Goal: Transaction & Acquisition: Purchase product/service

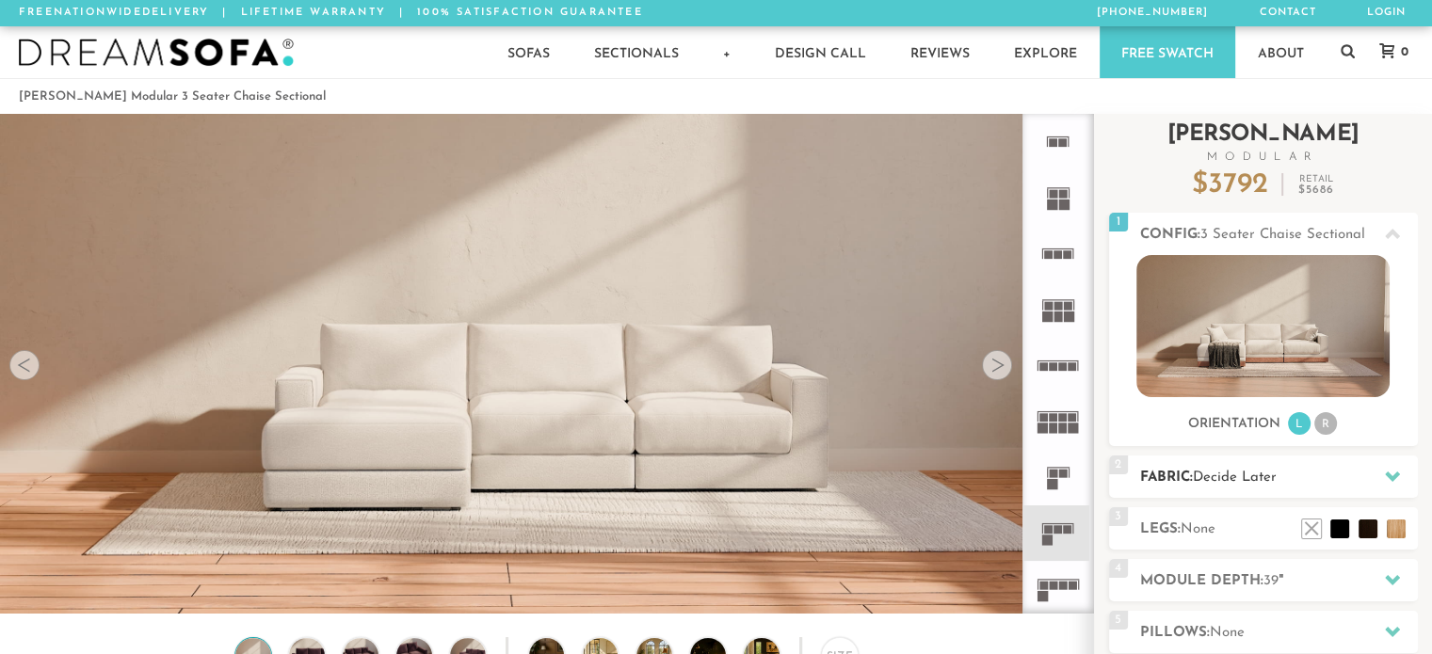
click at [1387, 472] on icon at bounding box center [1392, 476] width 15 height 15
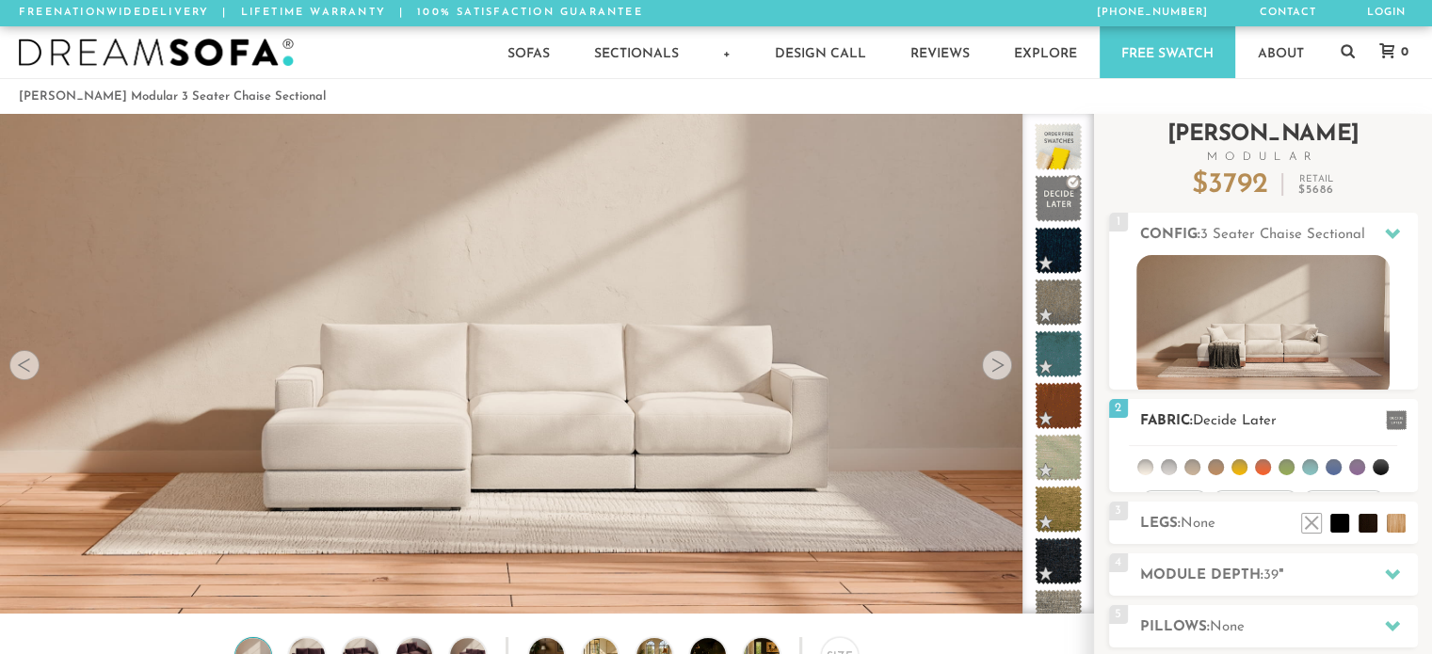
scroll to position [20941, 1417]
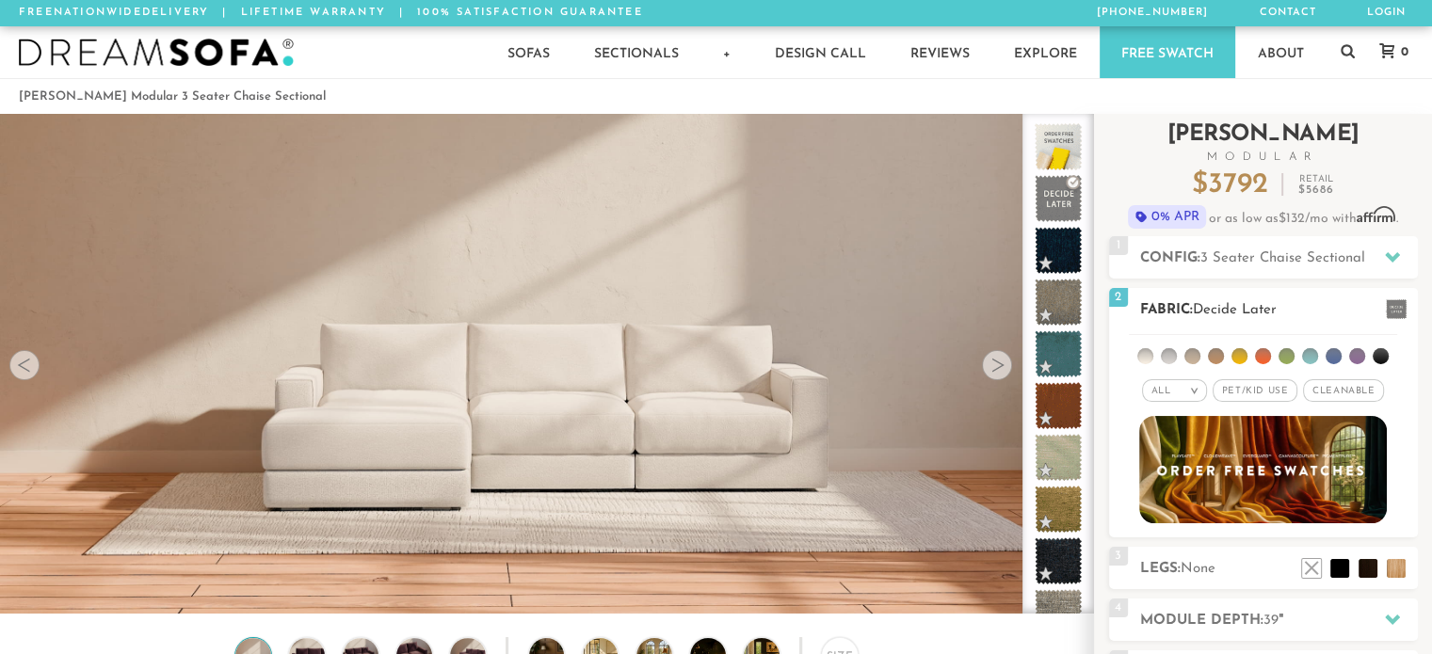
click at [1284, 355] on li at bounding box center [1286, 356] width 16 height 16
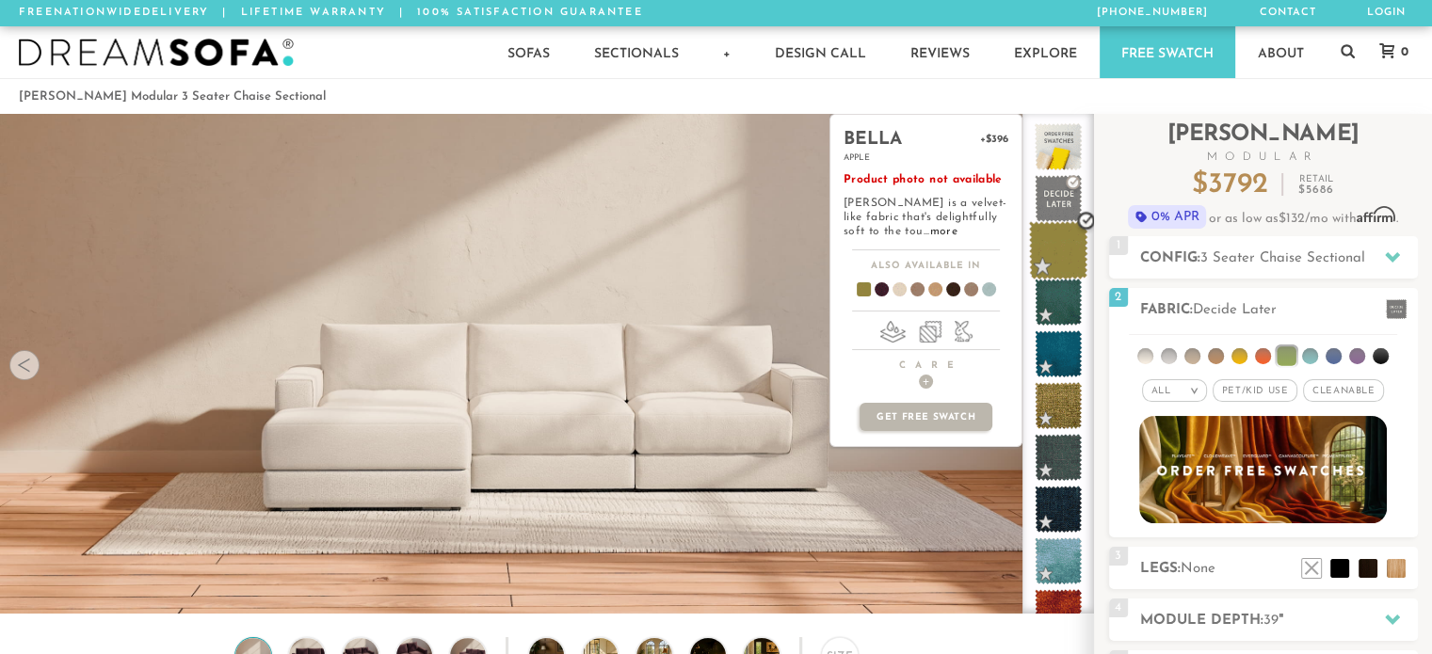
click at [1067, 243] on span at bounding box center [1058, 250] width 59 height 59
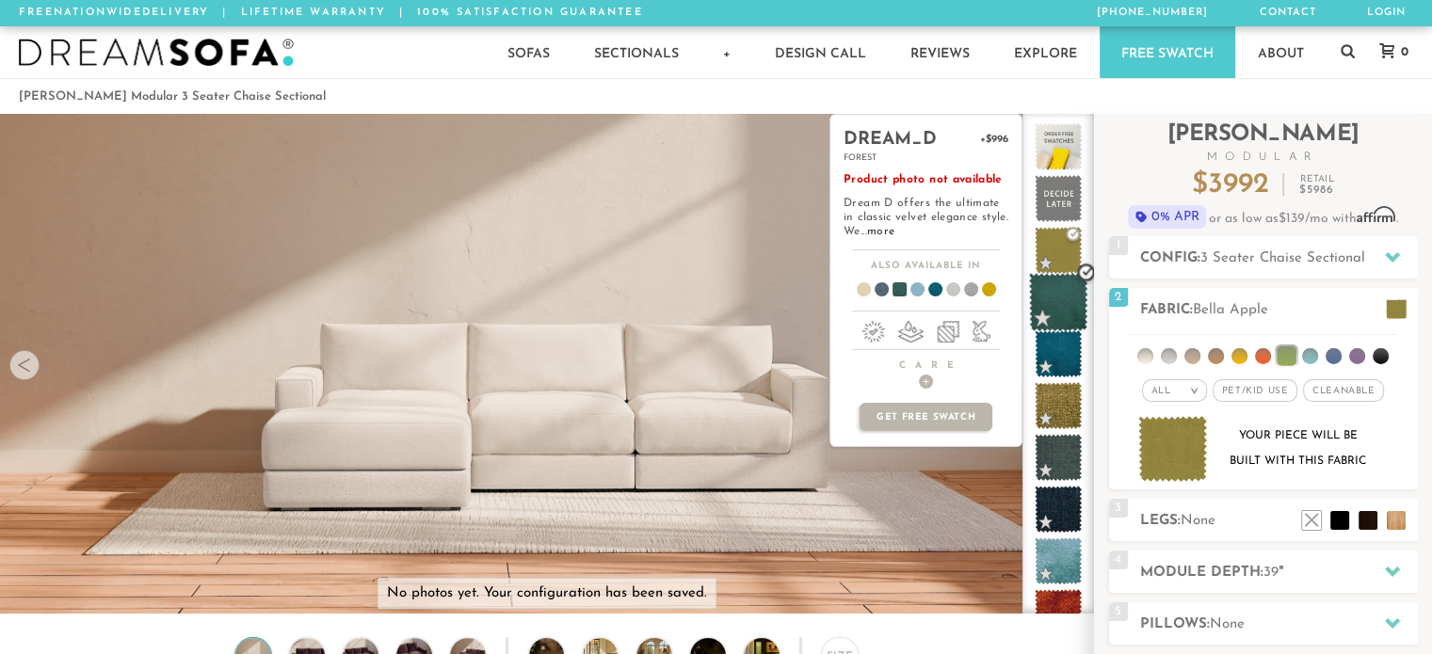
click at [1056, 312] on span at bounding box center [1058, 302] width 59 height 59
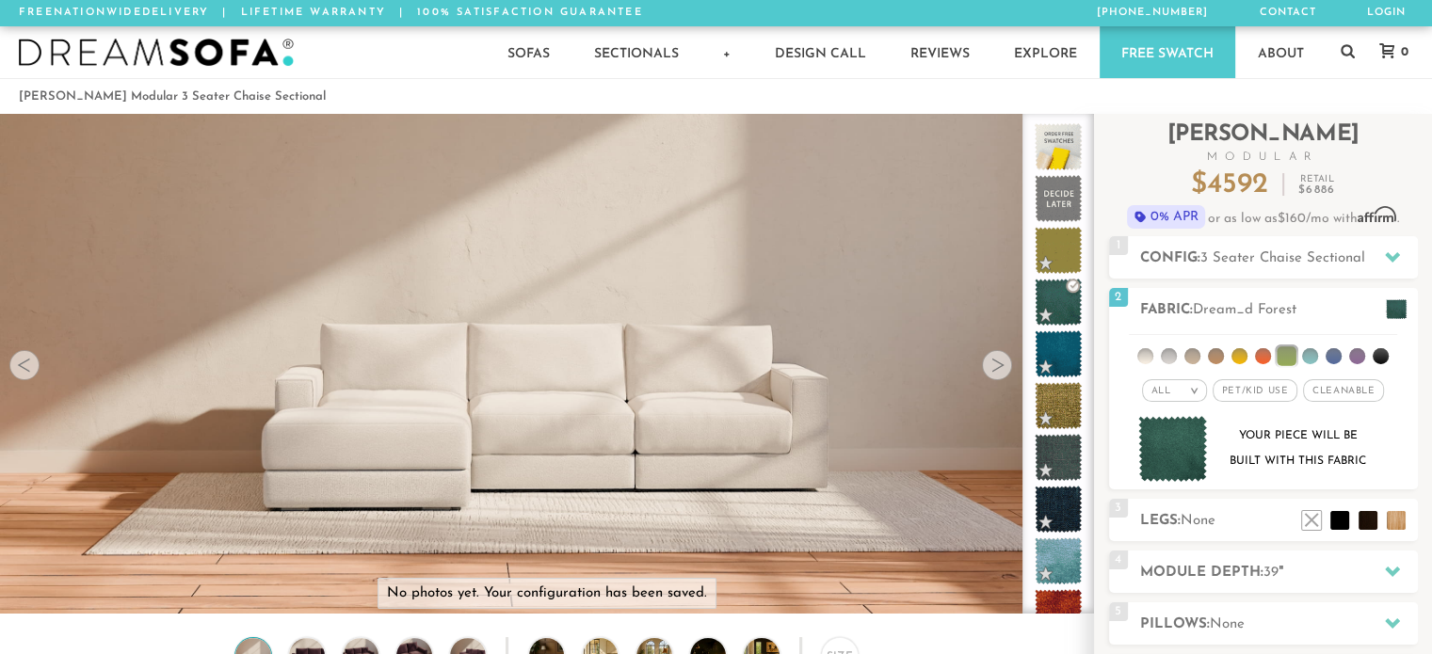
scroll to position [364, 0]
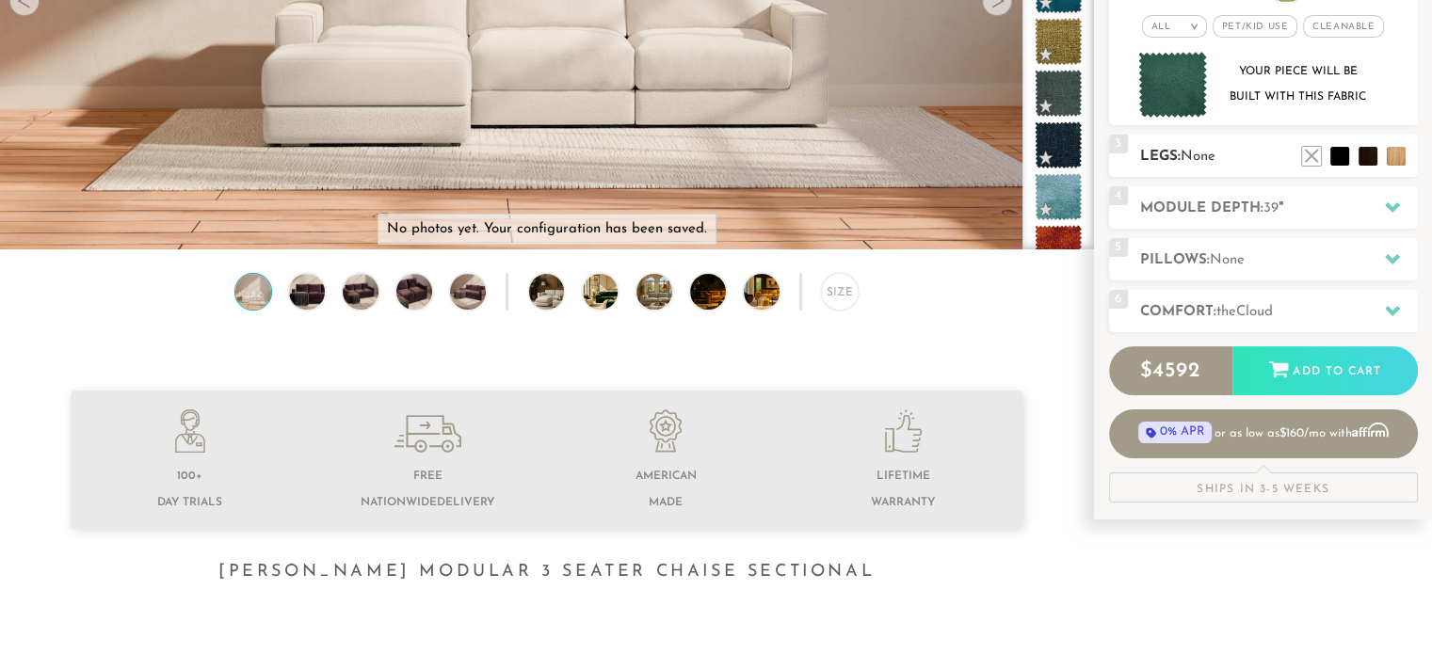
click at [1215, 153] on span "None" at bounding box center [1197, 157] width 35 height 14
click at [1378, 155] on ul at bounding box center [1353, 151] width 113 height 28
click at [1369, 155] on li at bounding box center [1339, 127] width 75 height 75
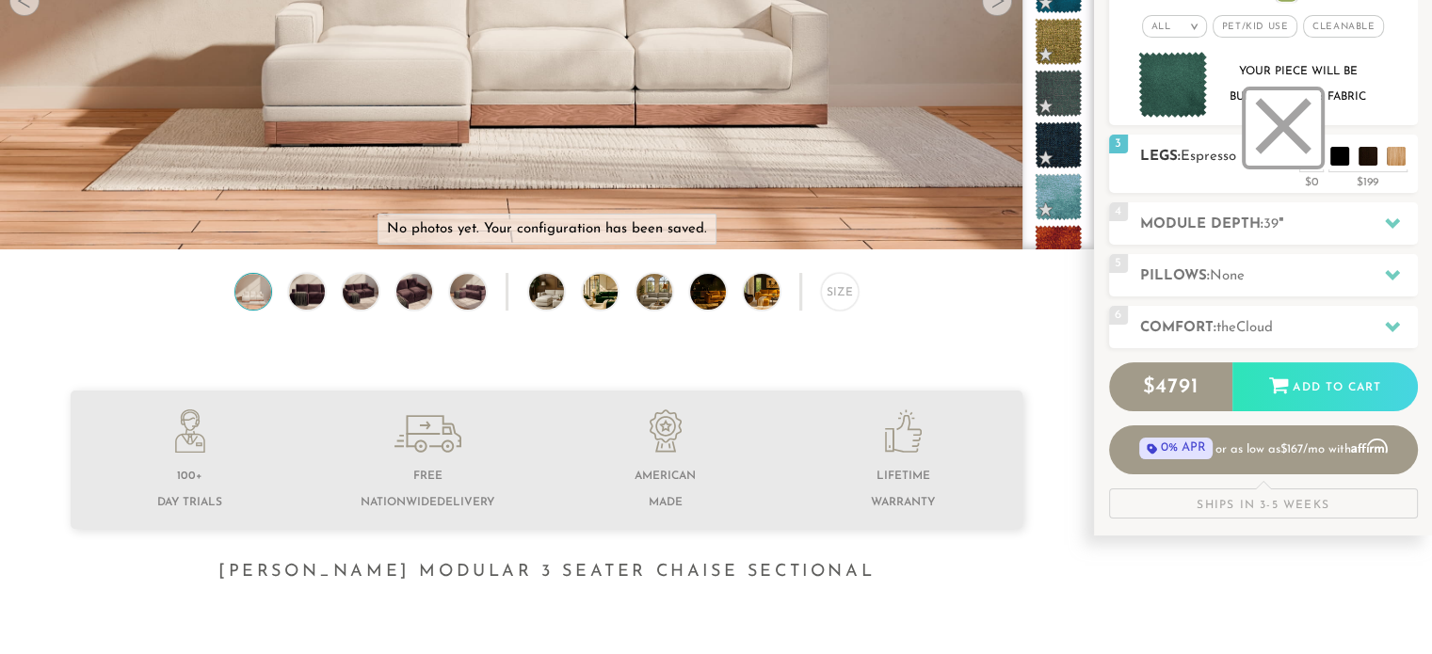
click at [1312, 150] on li at bounding box center [1282, 127] width 75 height 75
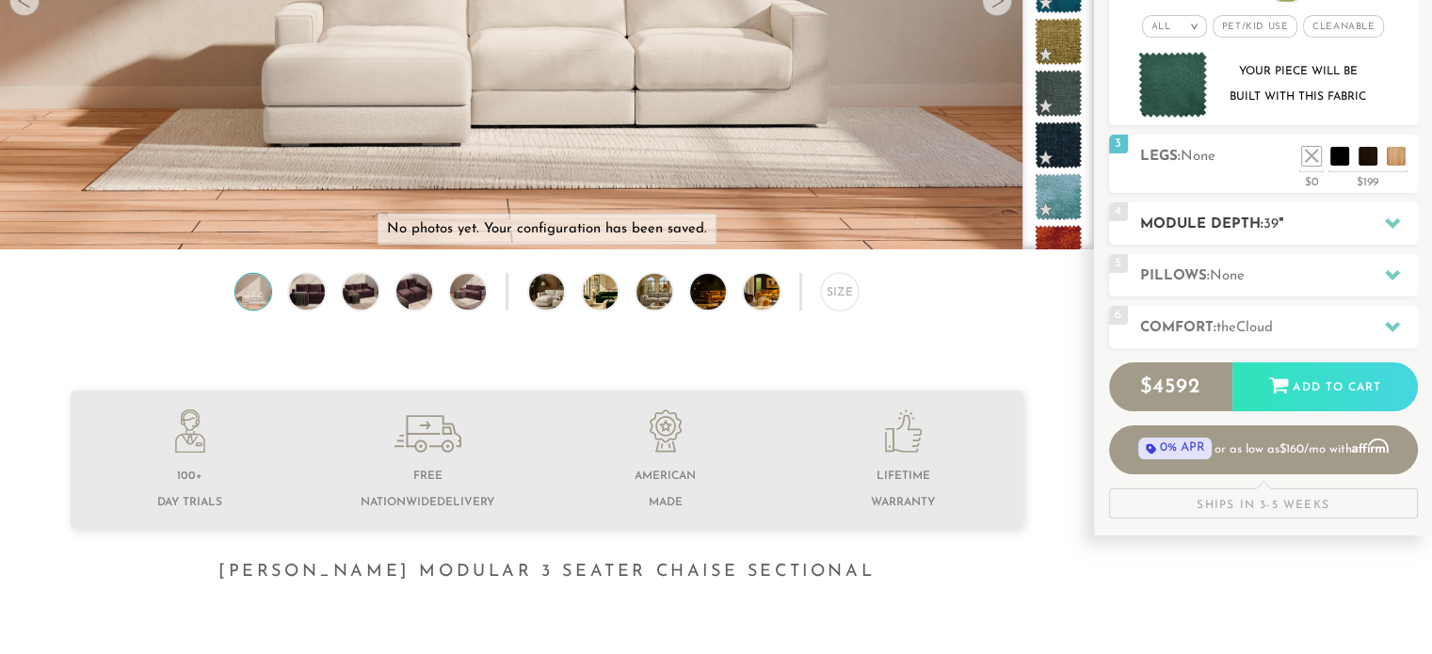
click at [1381, 229] on div at bounding box center [1392, 223] width 40 height 39
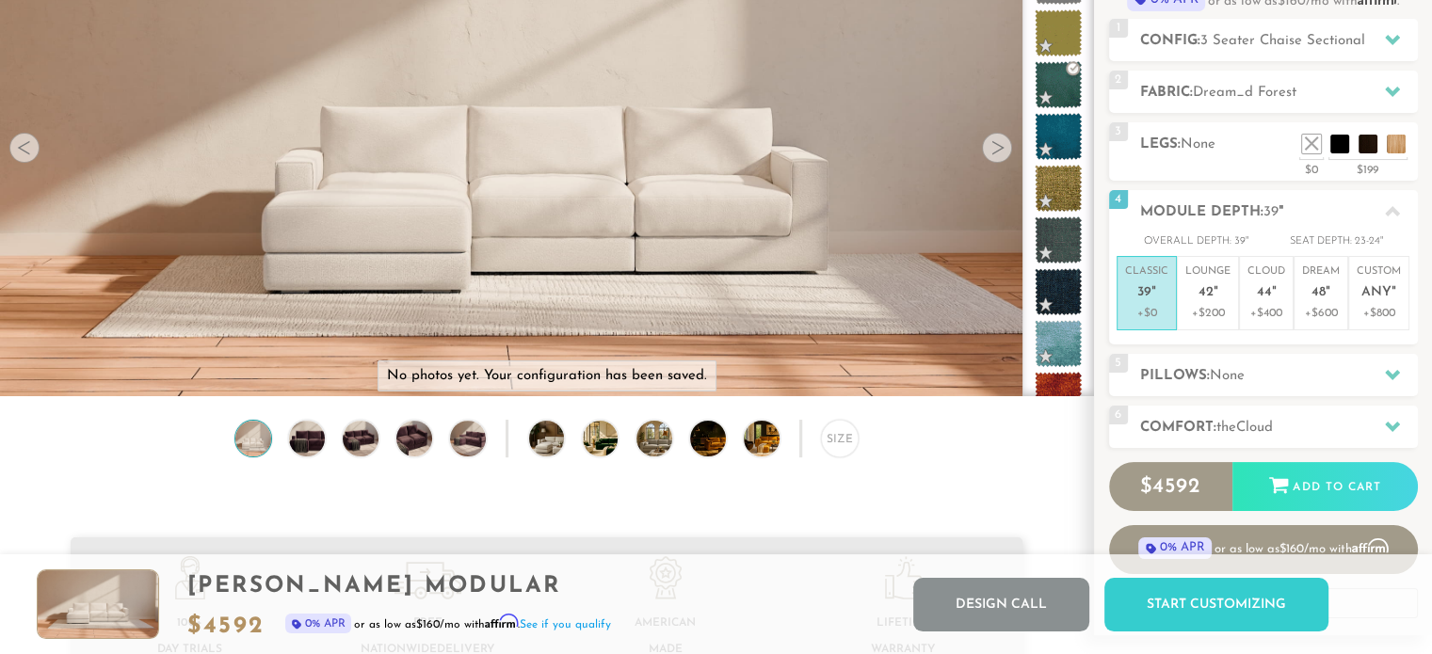
scroll to position [192, 0]
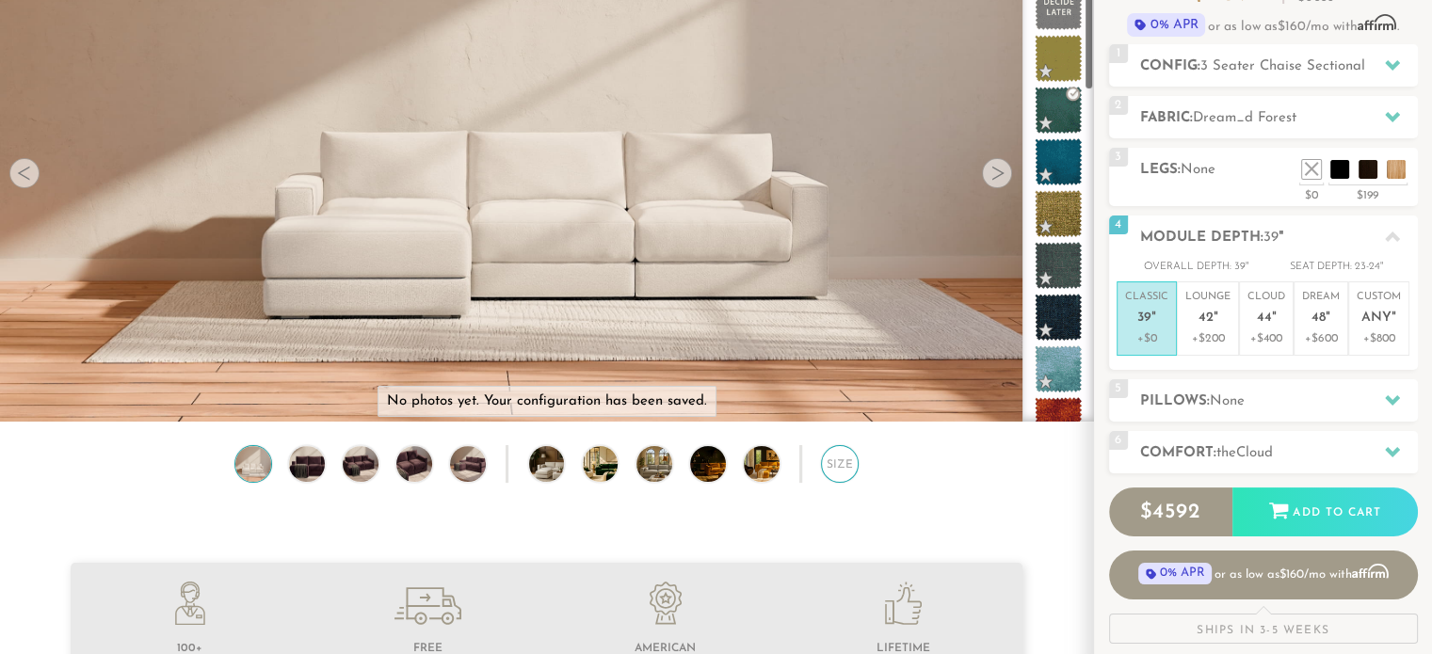
click at [848, 471] on div "Size" at bounding box center [840, 464] width 38 height 38
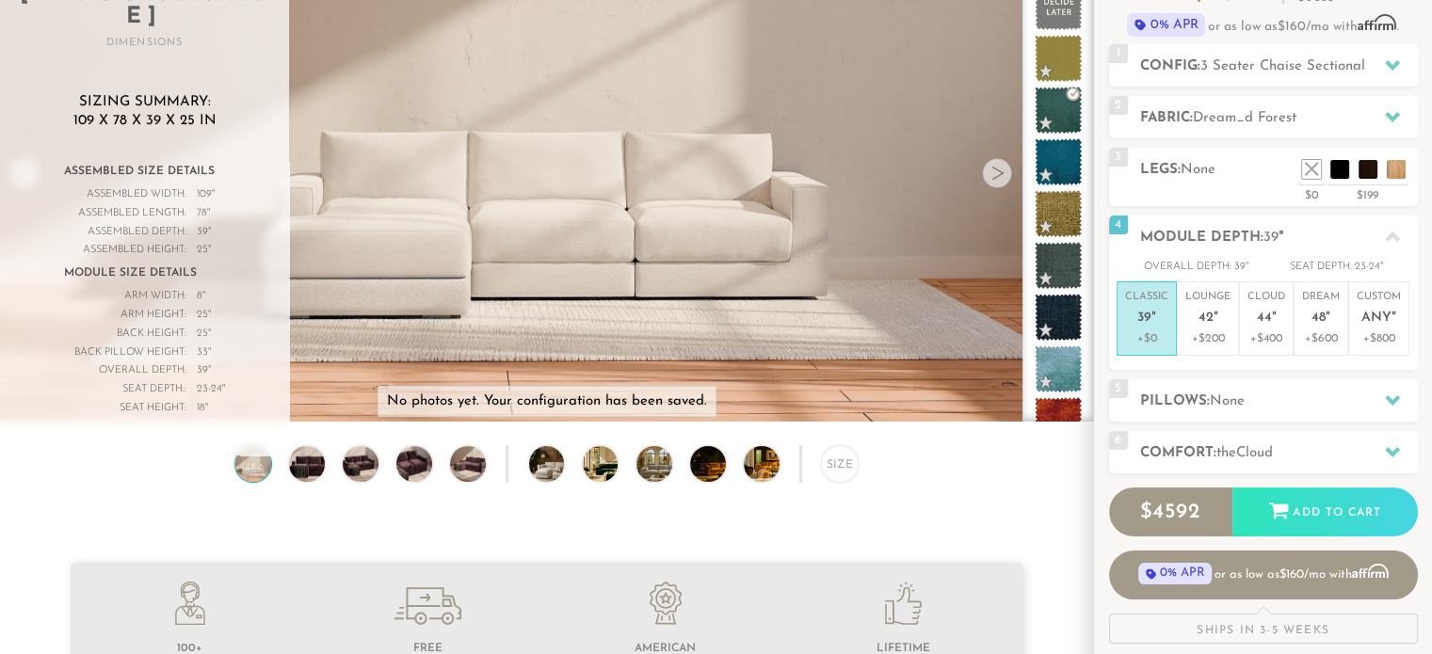
click at [998, 182] on div at bounding box center [997, 173] width 30 height 30
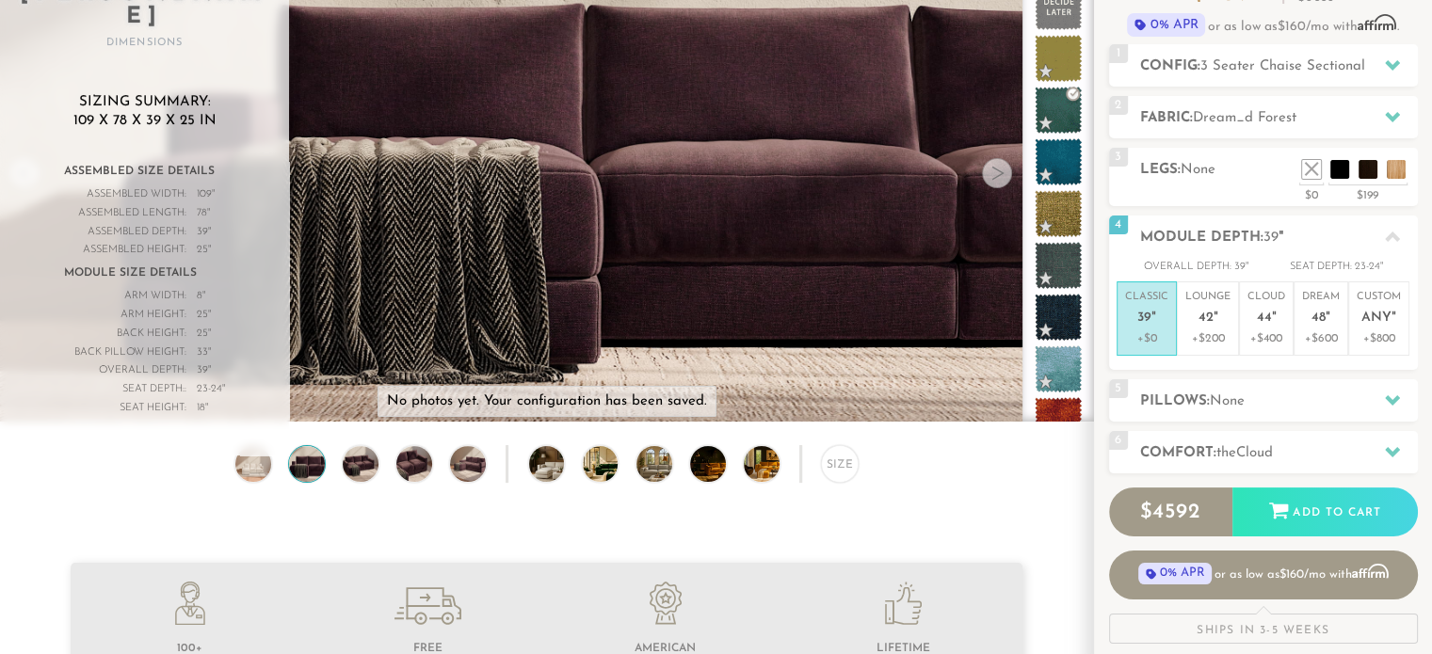
click at [998, 182] on div at bounding box center [997, 173] width 30 height 30
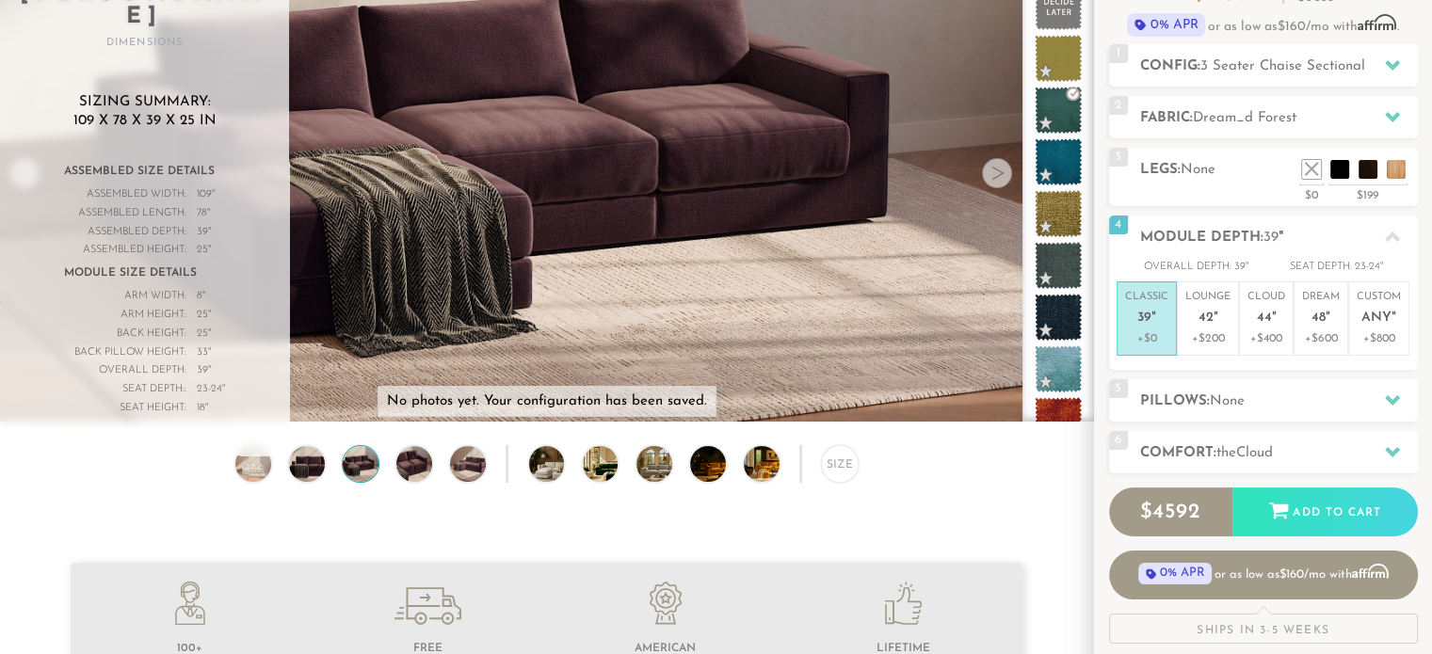
click at [998, 182] on div at bounding box center [997, 173] width 30 height 30
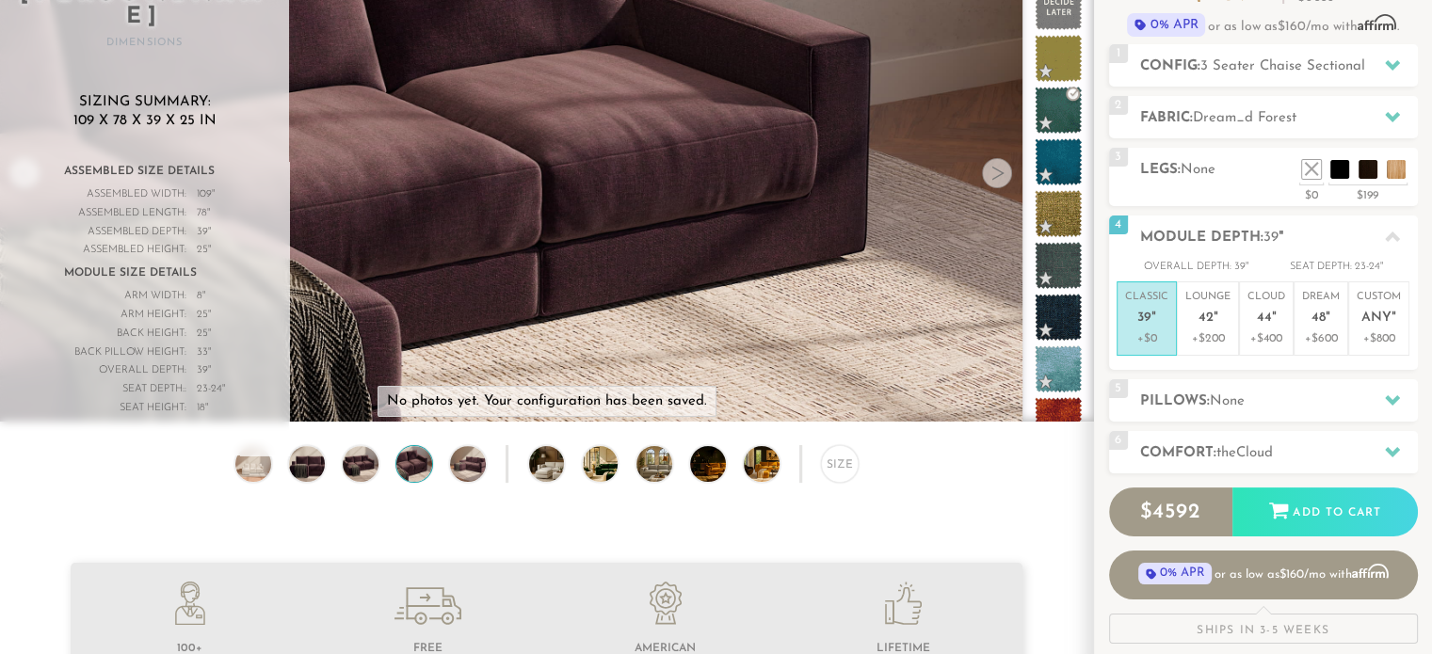
click at [998, 182] on div at bounding box center [997, 173] width 30 height 30
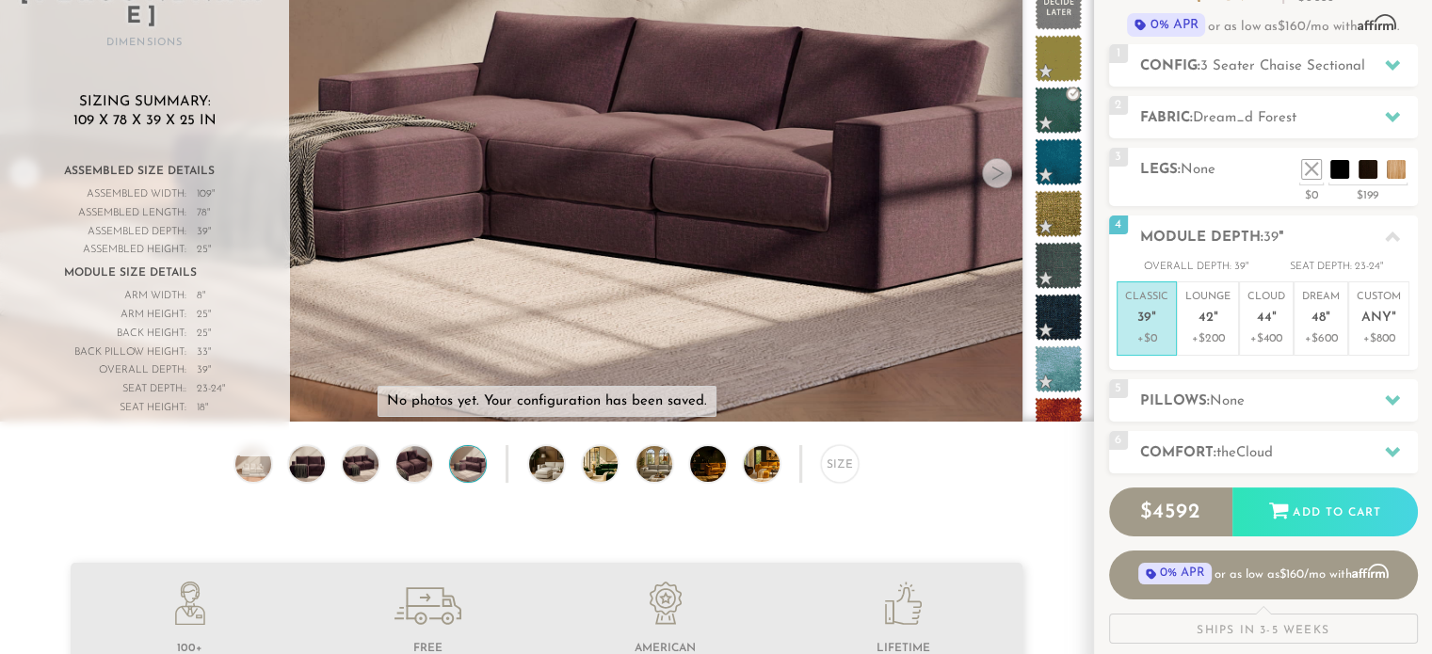
click at [998, 182] on div at bounding box center [997, 173] width 30 height 30
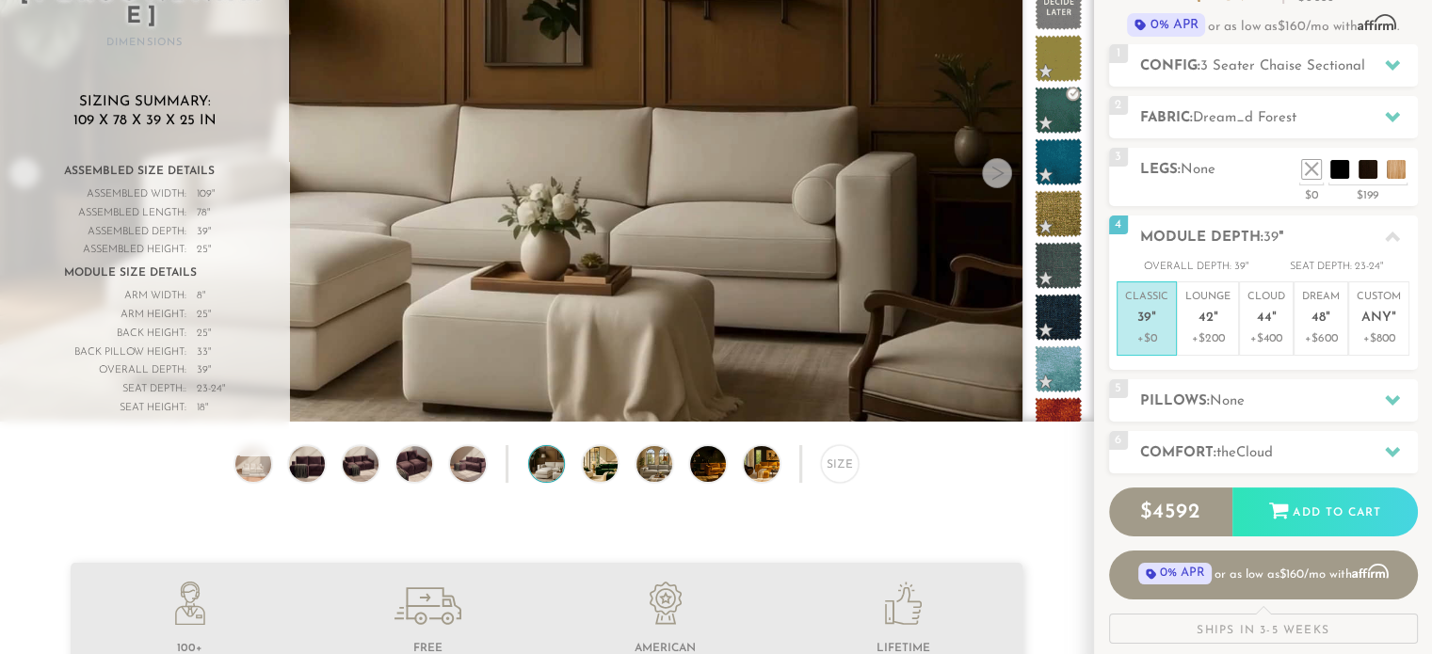
click at [998, 182] on div at bounding box center [997, 173] width 30 height 30
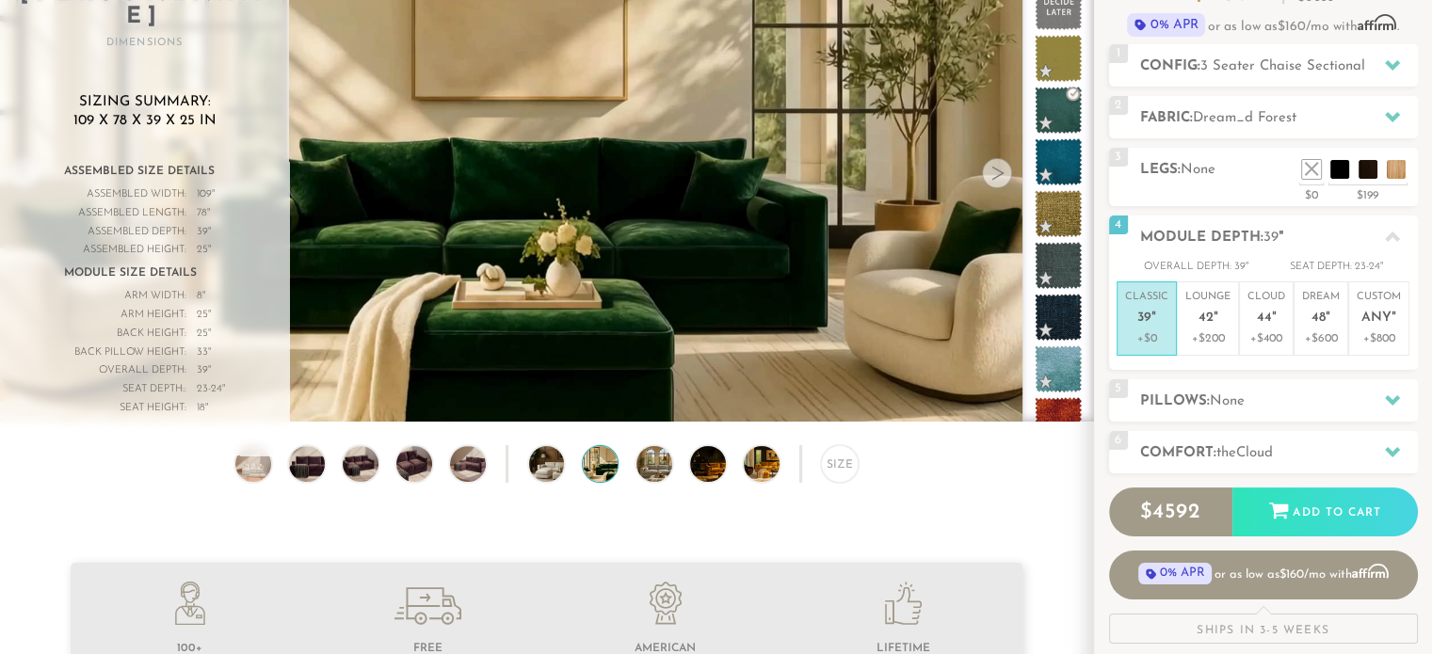
click at [998, 182] on div at bounding box center [997, 173] width 30 height 30
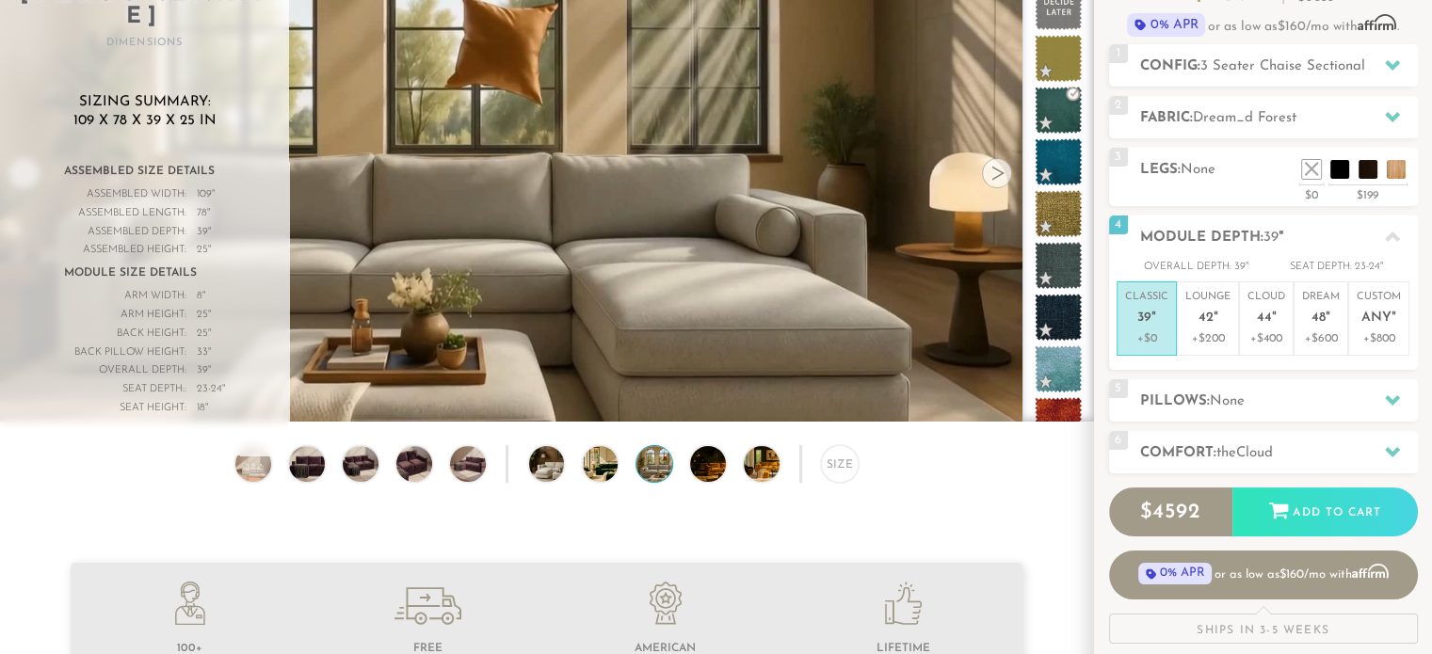
click at [998, 182] on div at bounding box center [997, 173] width 30 height 30
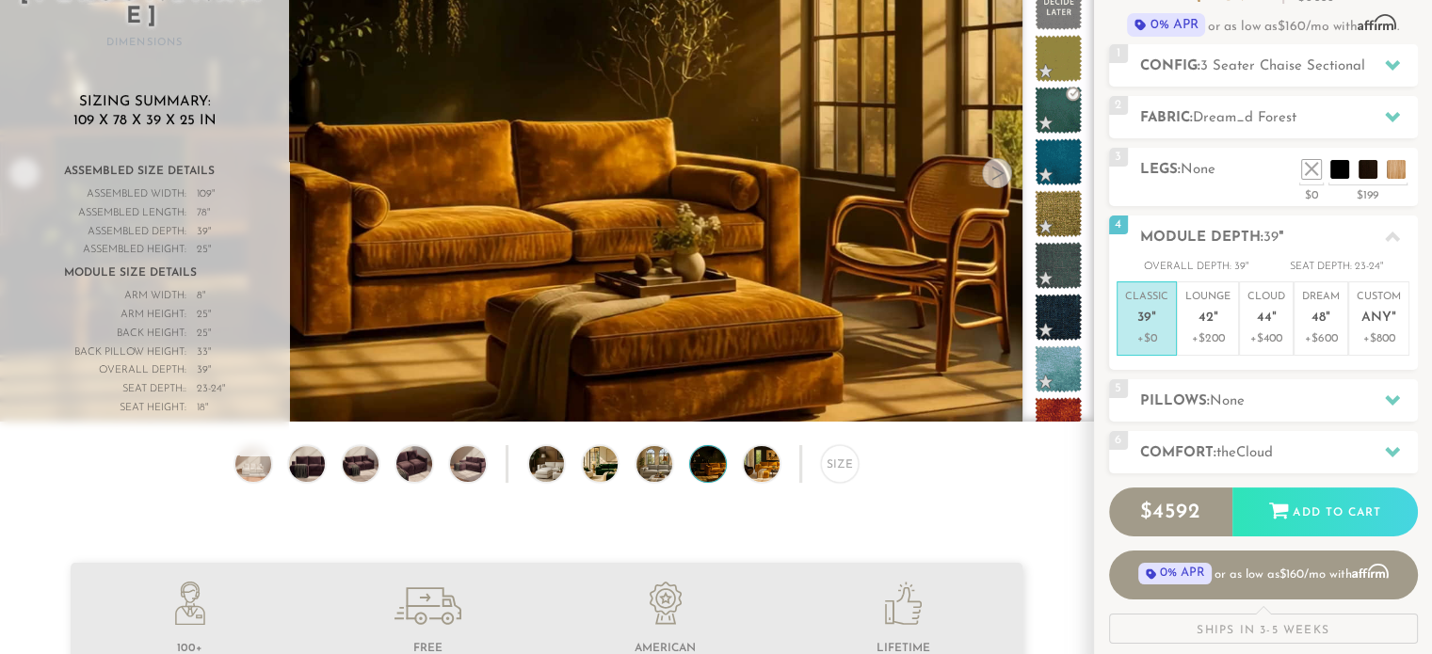
click at [998, 182] on div at bounding box center [997, 173] width 30 height 30
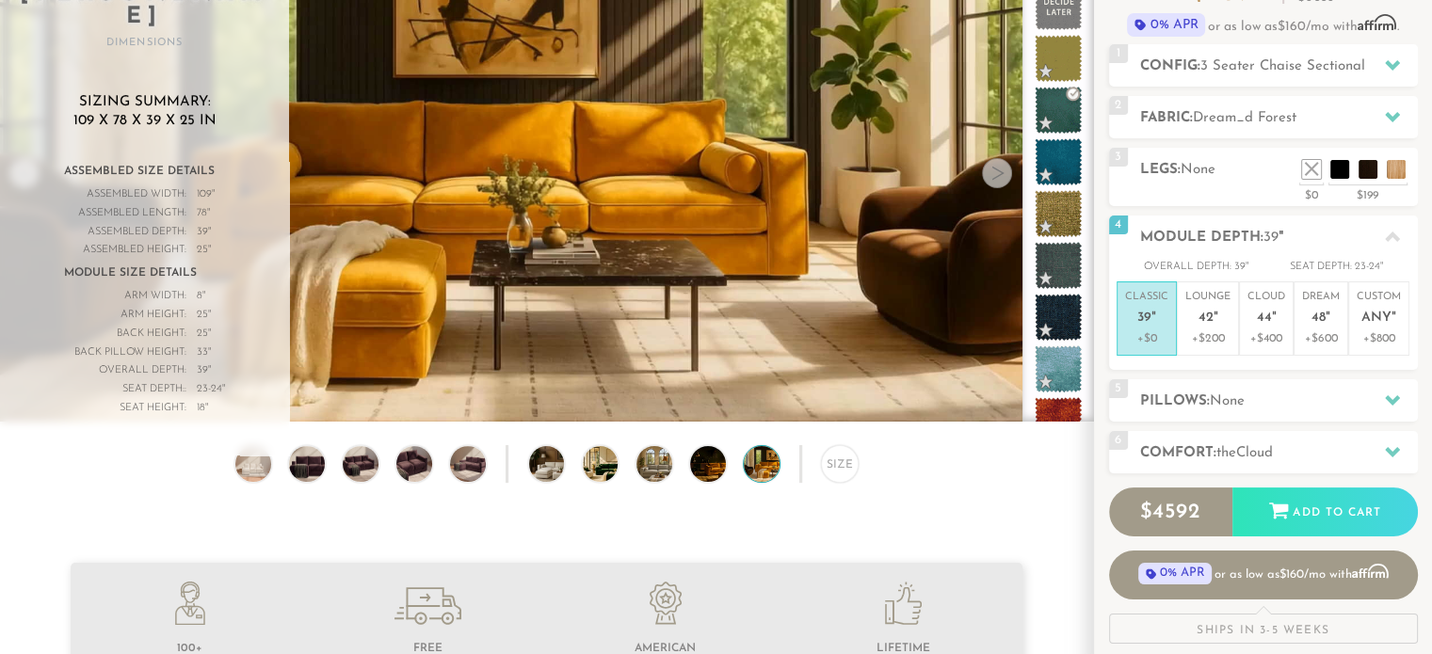
click at [998, 182] on div at bounding box center [997, 173] width 30 height 30
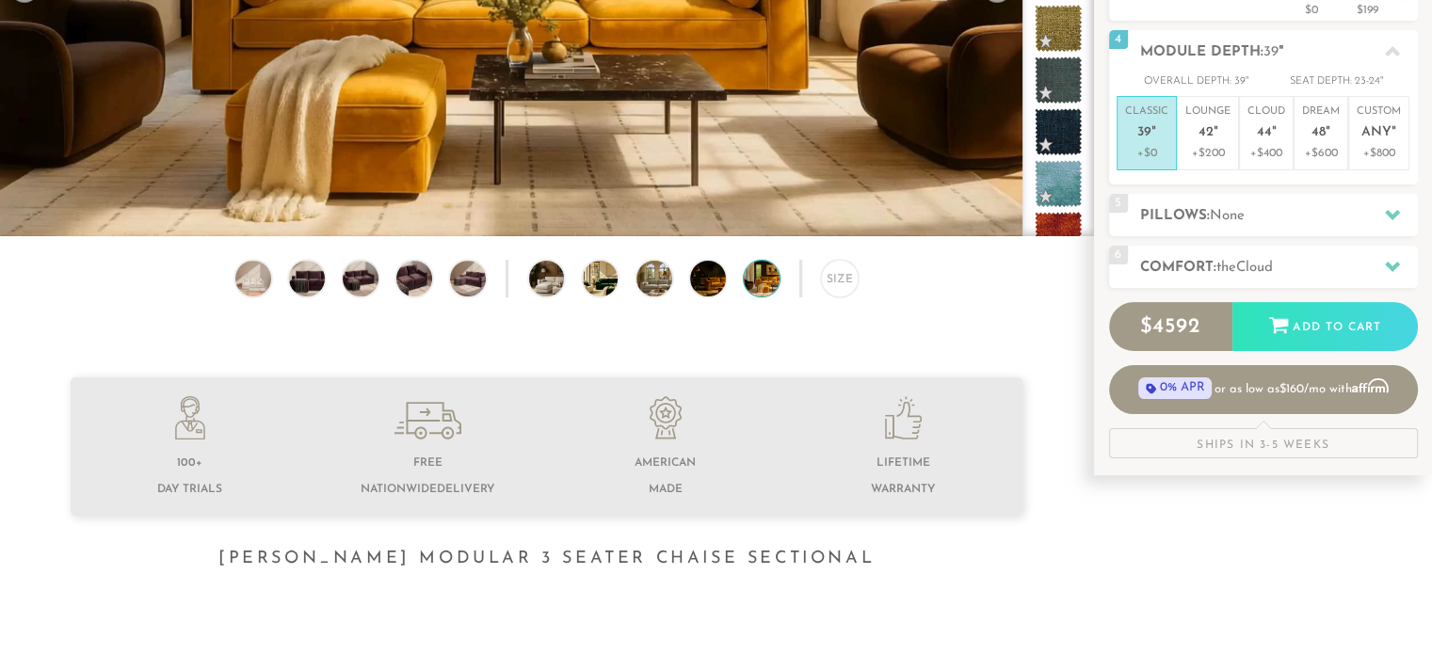
scroll to position [480, 0]
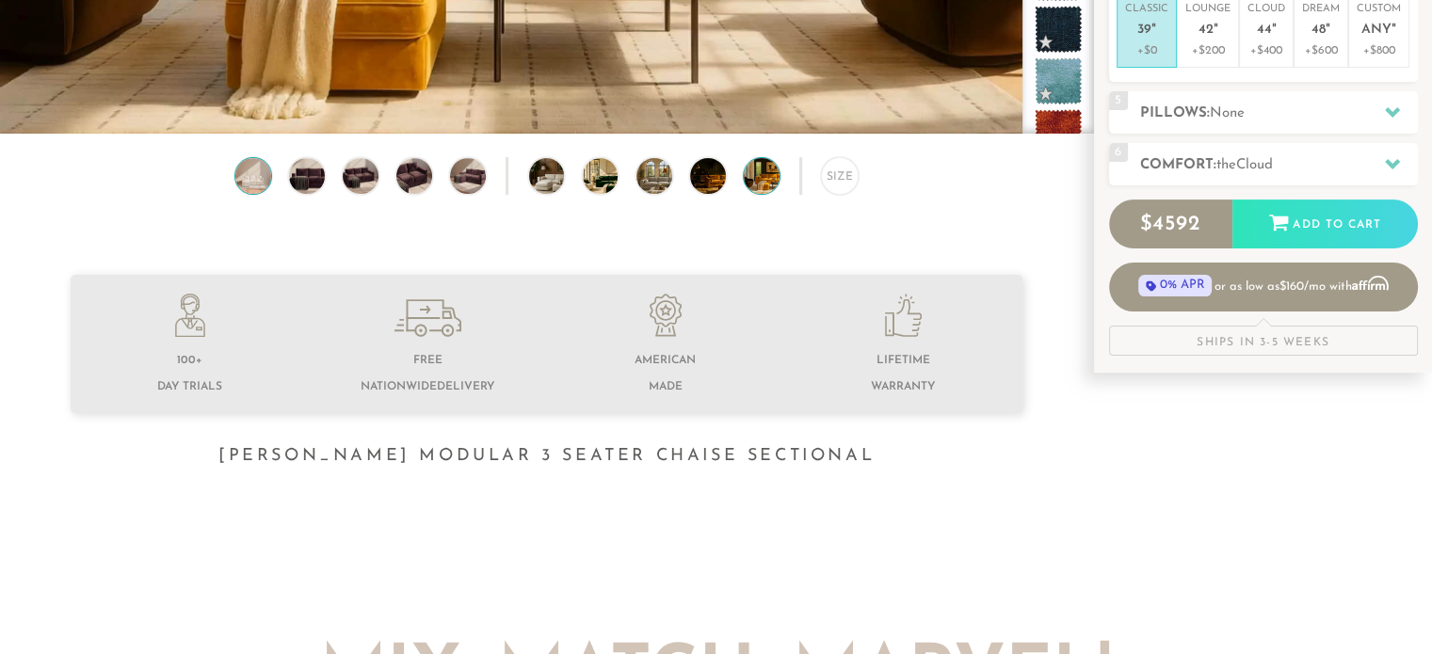
click at [256, 174] on img at bounding box center [253, 176] width 42 height 36
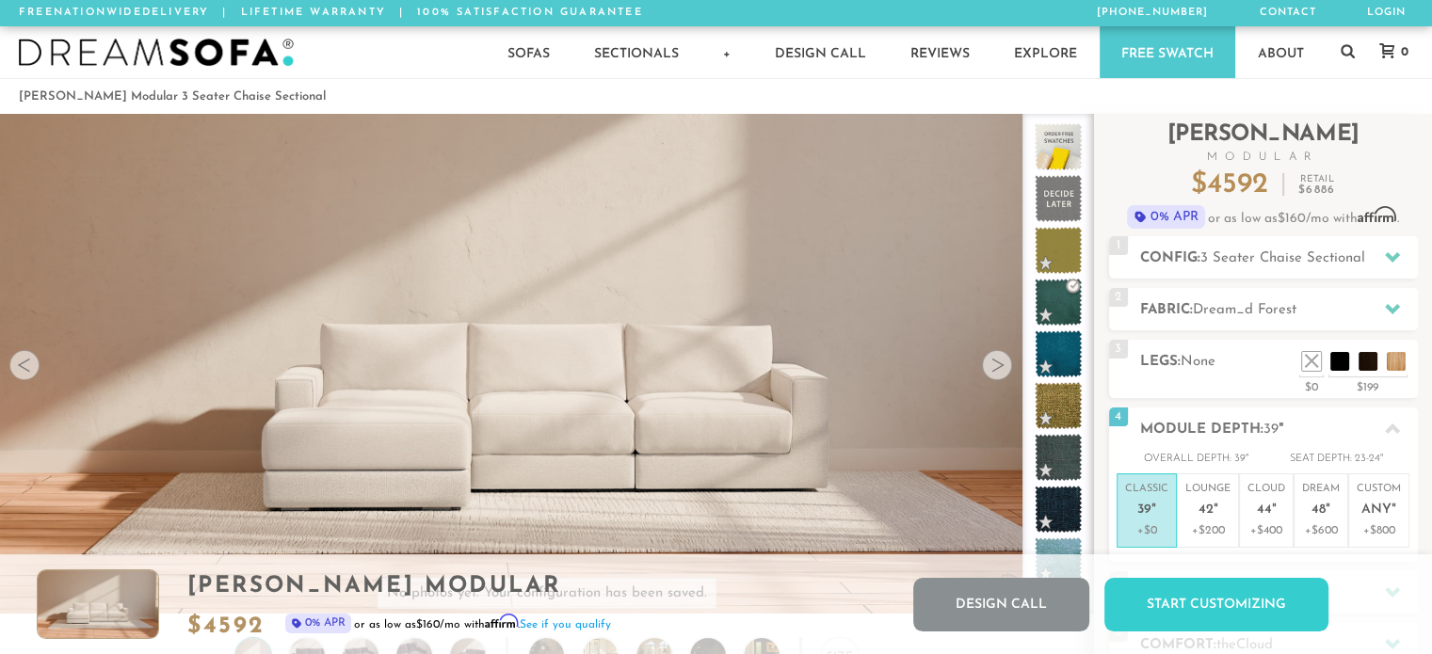
scroll to position [15, 15]
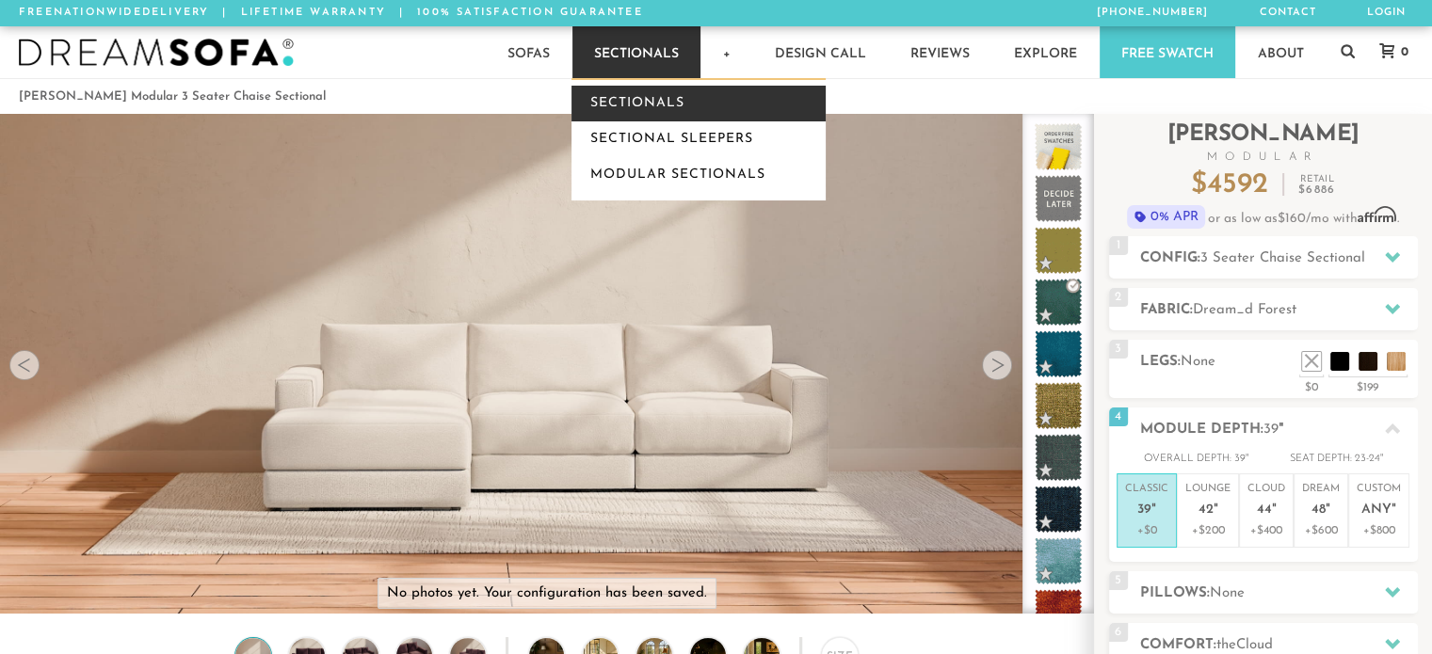
click at [619, 99] on link "Sectionals" at bounding box center [698, 104] width 254 height 36
